Goal: Transaction & Acquisition: Purchase product/service

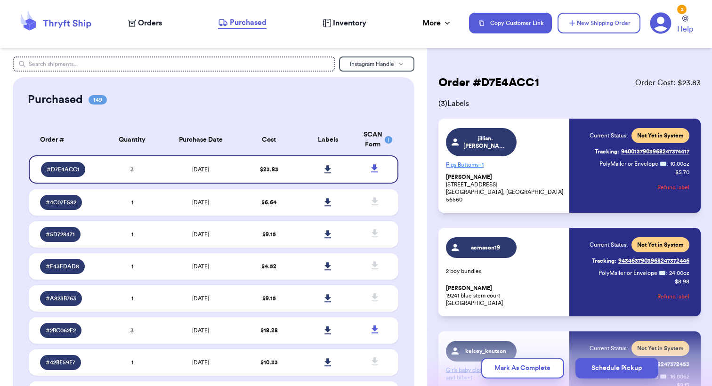
click at [140, 21] on span "Orders" at bounding box center [150, 22] width 24 height 11
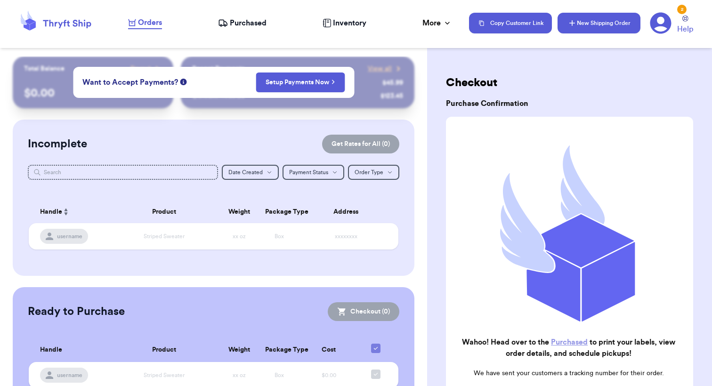
click at [581, 27] on button "New Shipping Order" at bounding box center [598, 23] width 83 height 21
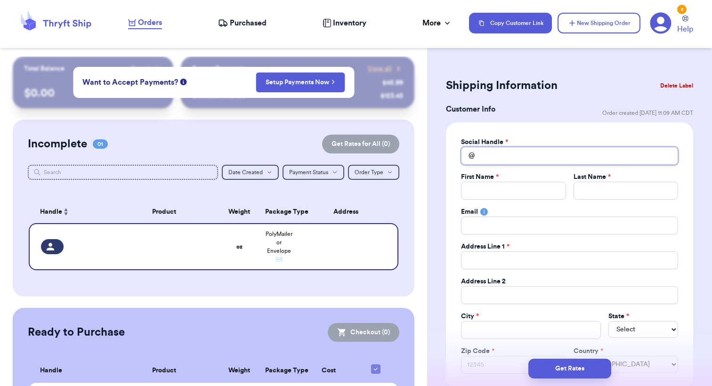
click at [501, 153] on input "Total Amount Paid" at bounding box center [569, 156] width 217 height 18
type input "l"
type input "li"
type input "lin"
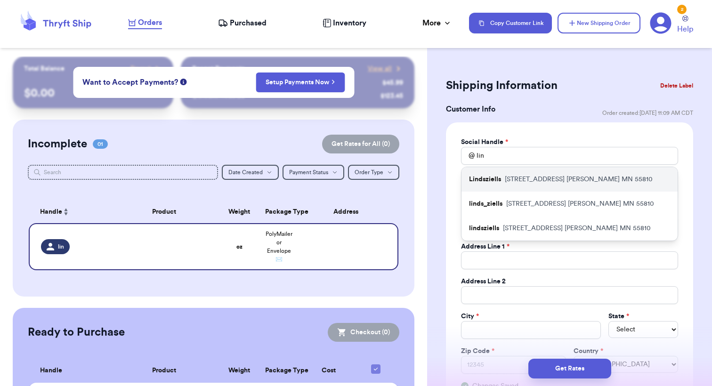
click at [548, 179] on p "[STREET_ADDRESS][PERSON_NAME]" at bounding box center [579, 179] width 148 height 9
type input "Lindsziells"
type input "[PERSON_NAME]"
type input "ziells"
type input "[EMAIL_ADDRESS][DOMAIN_NAME]"
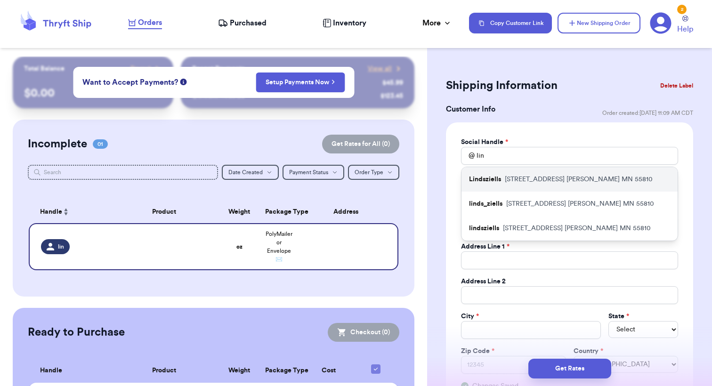
type input "[STREET_ADDRESS]"
type input "[PERSON_NAME]"
select select "MN"
type input "55810"
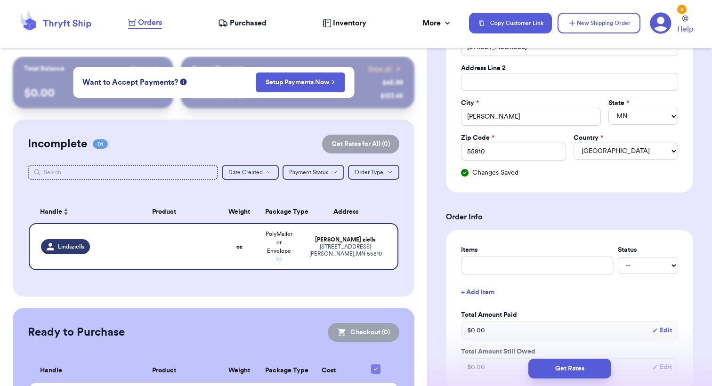
scroll to position [219, 0]
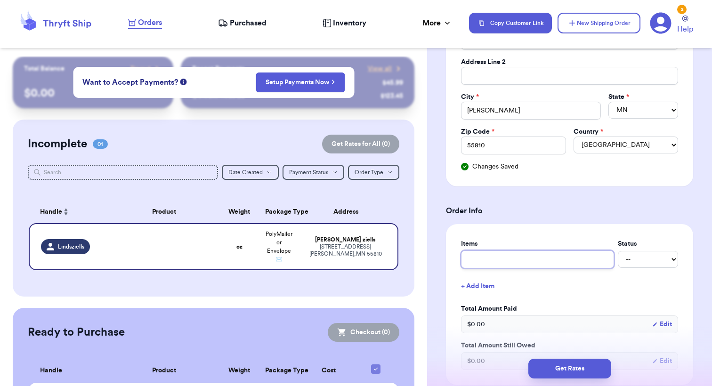
type input "A"
type input "A+"
type input "A+F"
type input "A+F K"
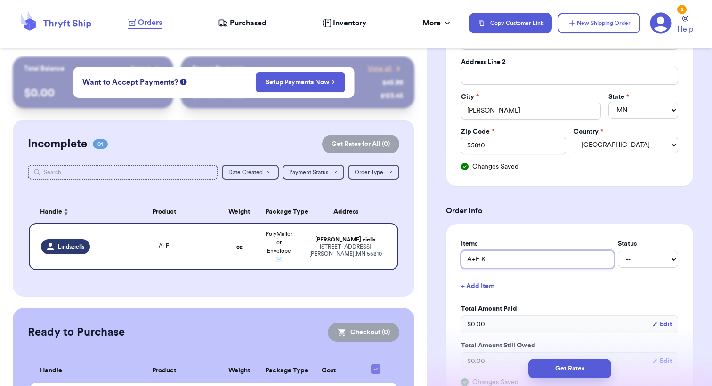
type input "A+F Ki"
type input "A+F Kid"
type input "A+F Kids"
type input "A+F Kids J"
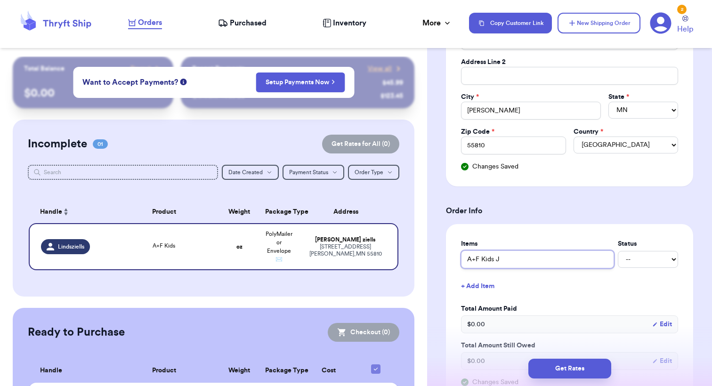
type input "A+F Kids Jo"
type input "A+F Kids Jog"
type input "A+F Kids Jogg"
type input "A+F Kids Jogge"
type input "A+F Kids Jogger"
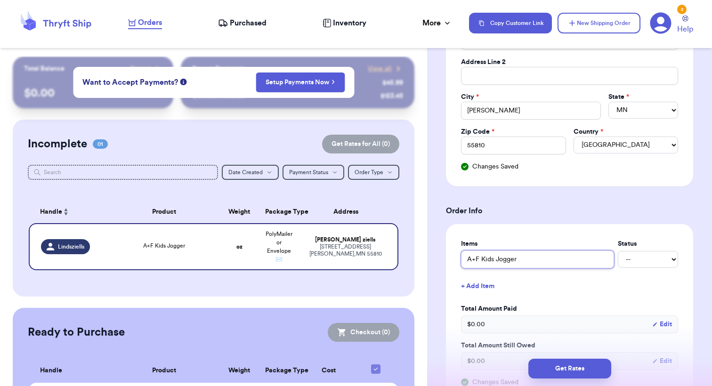
type input "A+F Kids Joggers"
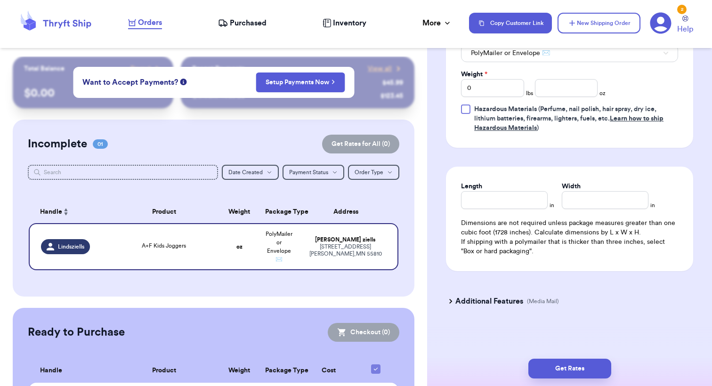
scroll to position [658, 0]
type input "A+F Kids Joggers"
click at [568, 94] on input "number" at bounding box center [566, 88] width 63 height 18
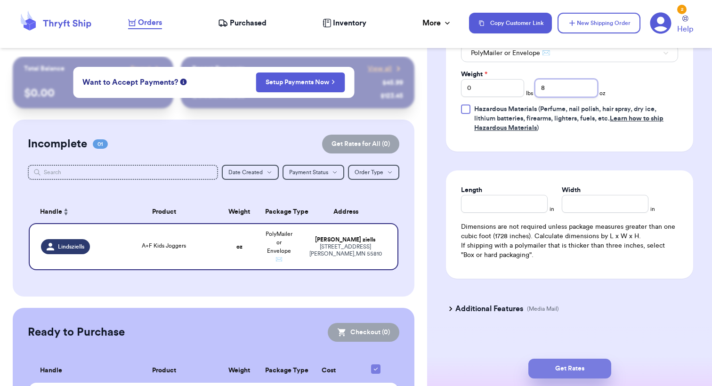
type input "8"
click at [575, 368] on button "Get Rates" at bounding box center [569, 369] width 83 height 20
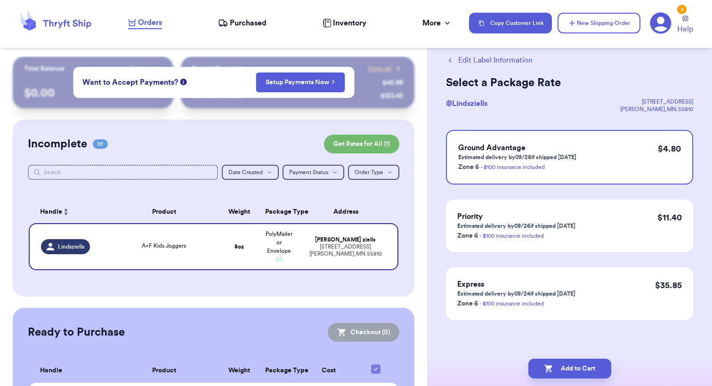
scroll to position [0, 0]
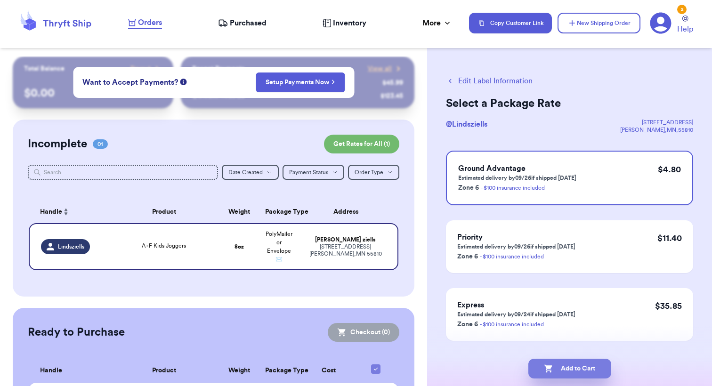
click at [571, 373] on button "Add to Cart" at bounding box center [569, 369] width 83 height 20
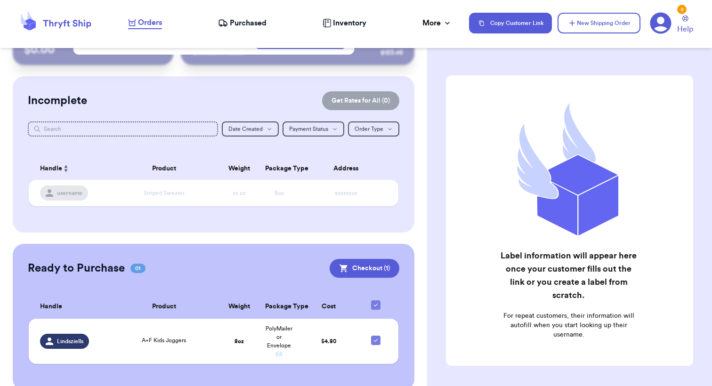
scroll to position [53, 0]
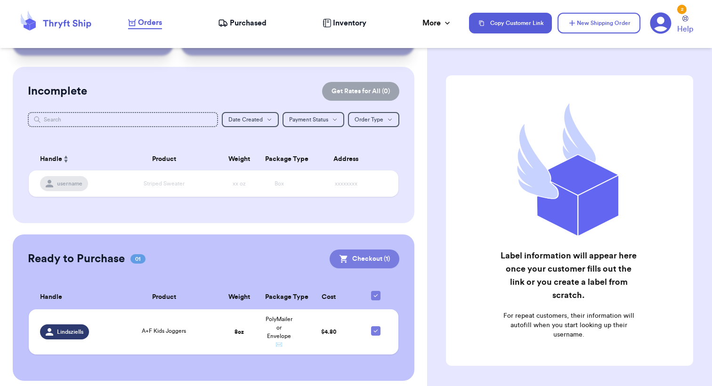
click at [354, 259] on button "Checkout ( 1 )" at bounding box center [365, 258] width 70 height 19
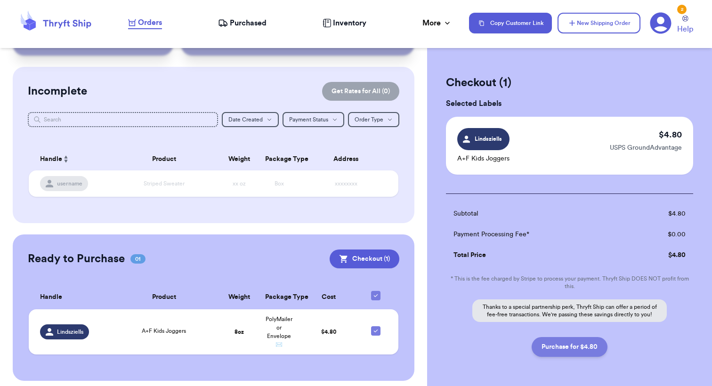
click at [548, 355] on button "Purchase for $4.80" at bounding box center [569, 347] width 76 height 20
checkbox input "false"
checkbox input "true"
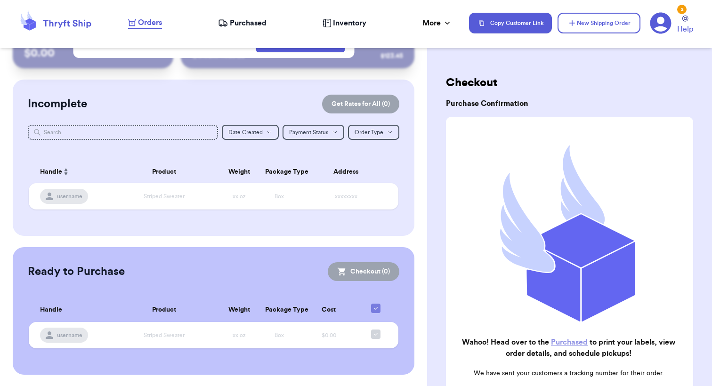
scroll to position [40, 0]
click at [248, 24] on span "Purchased" at bounding box center [248, 22] width 37 height 11
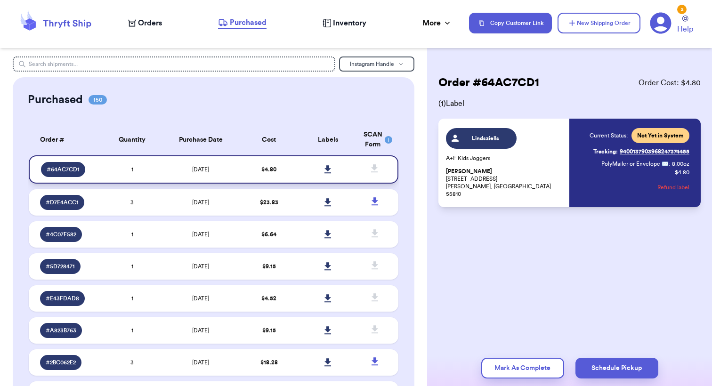
click at [324, 173] on icon at bounding box center [327, 169] width 7 height 8
